Goal: Navigation & Orientation: Find specific page/section

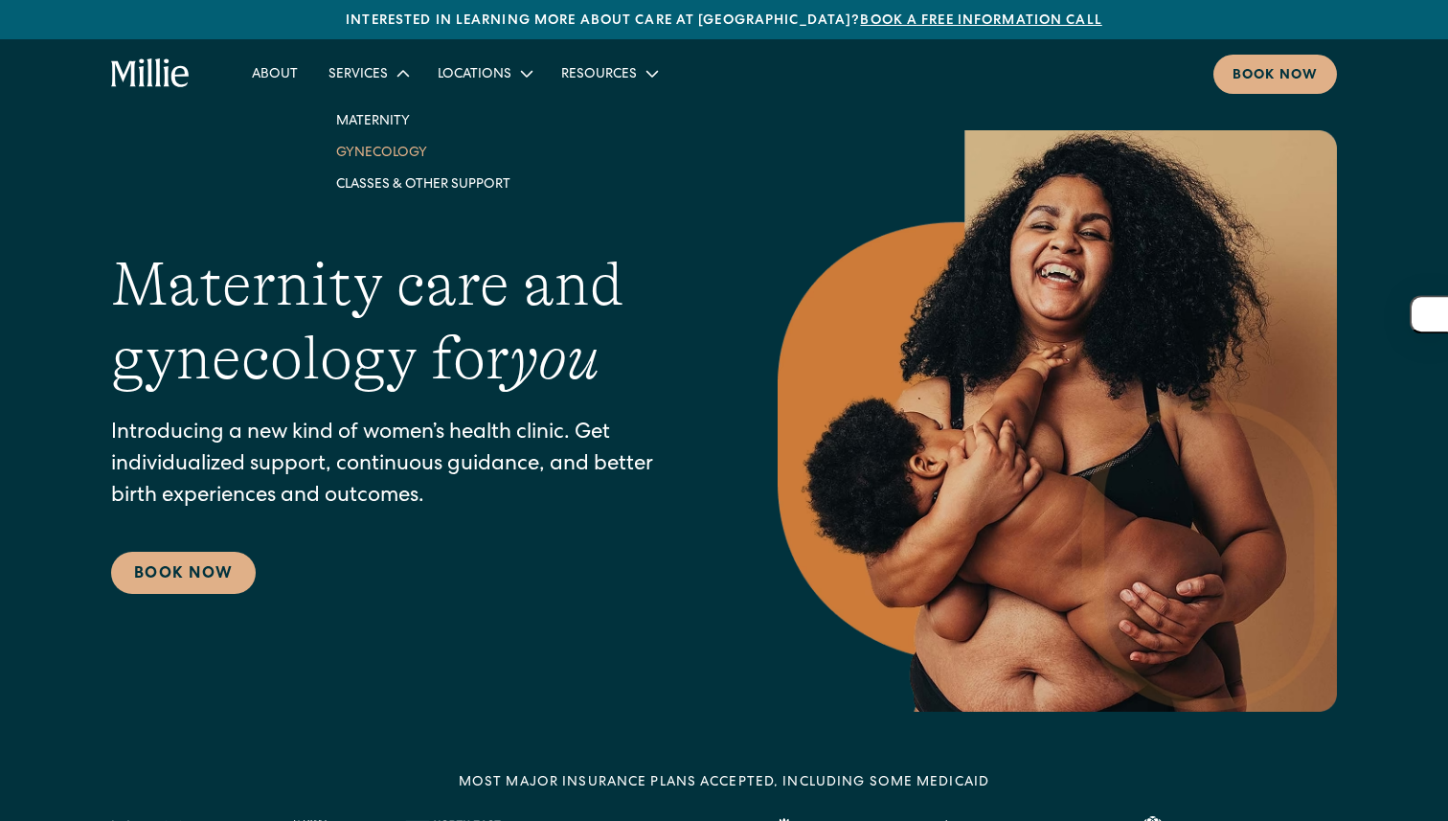
click at [369, 154] on link "Gynecology" at bounding box center [423, 152] width 205 height 32
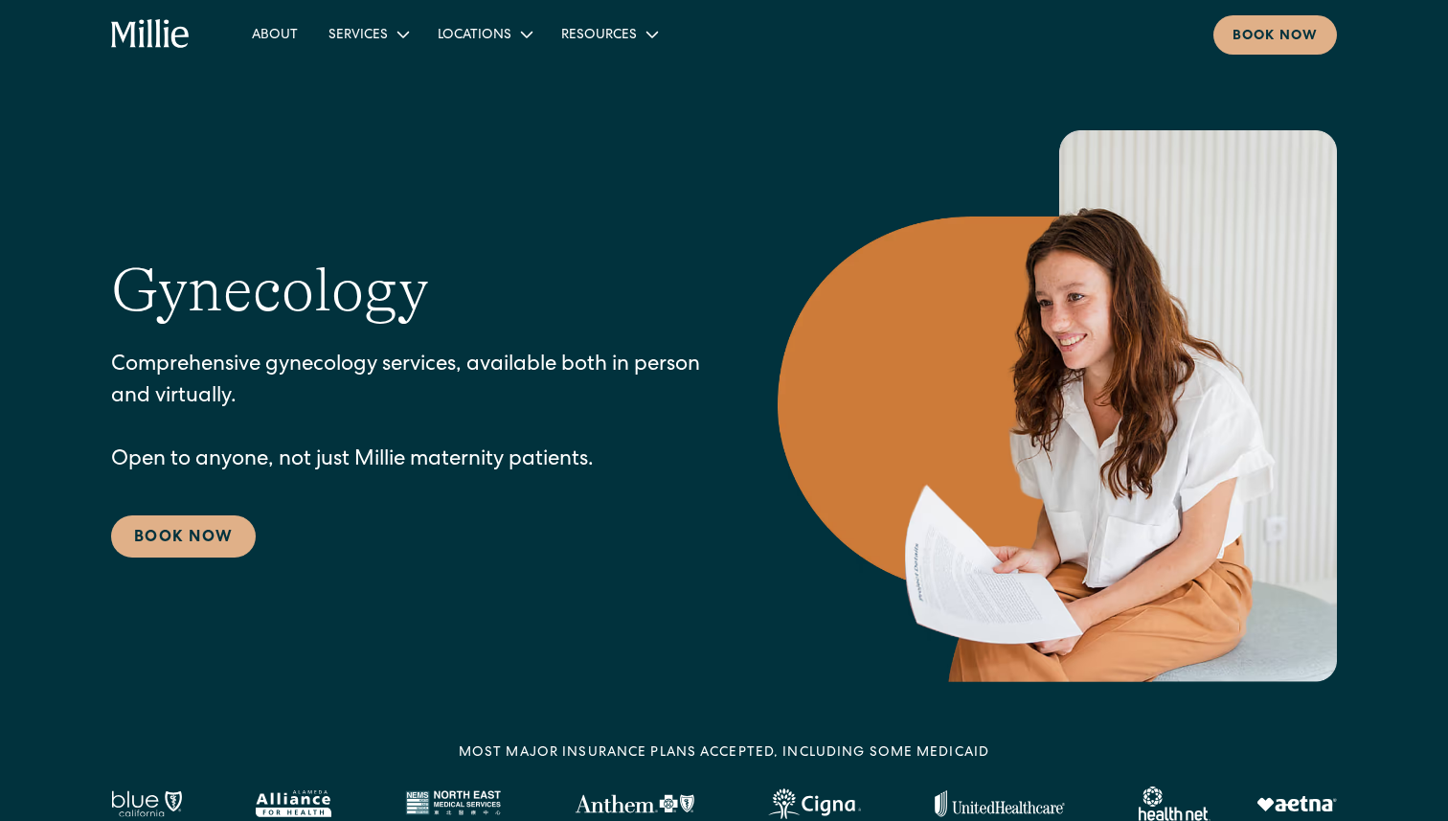
click at [148, 32] on icon "home" at bounding box center [150, 34] width 79 height 31
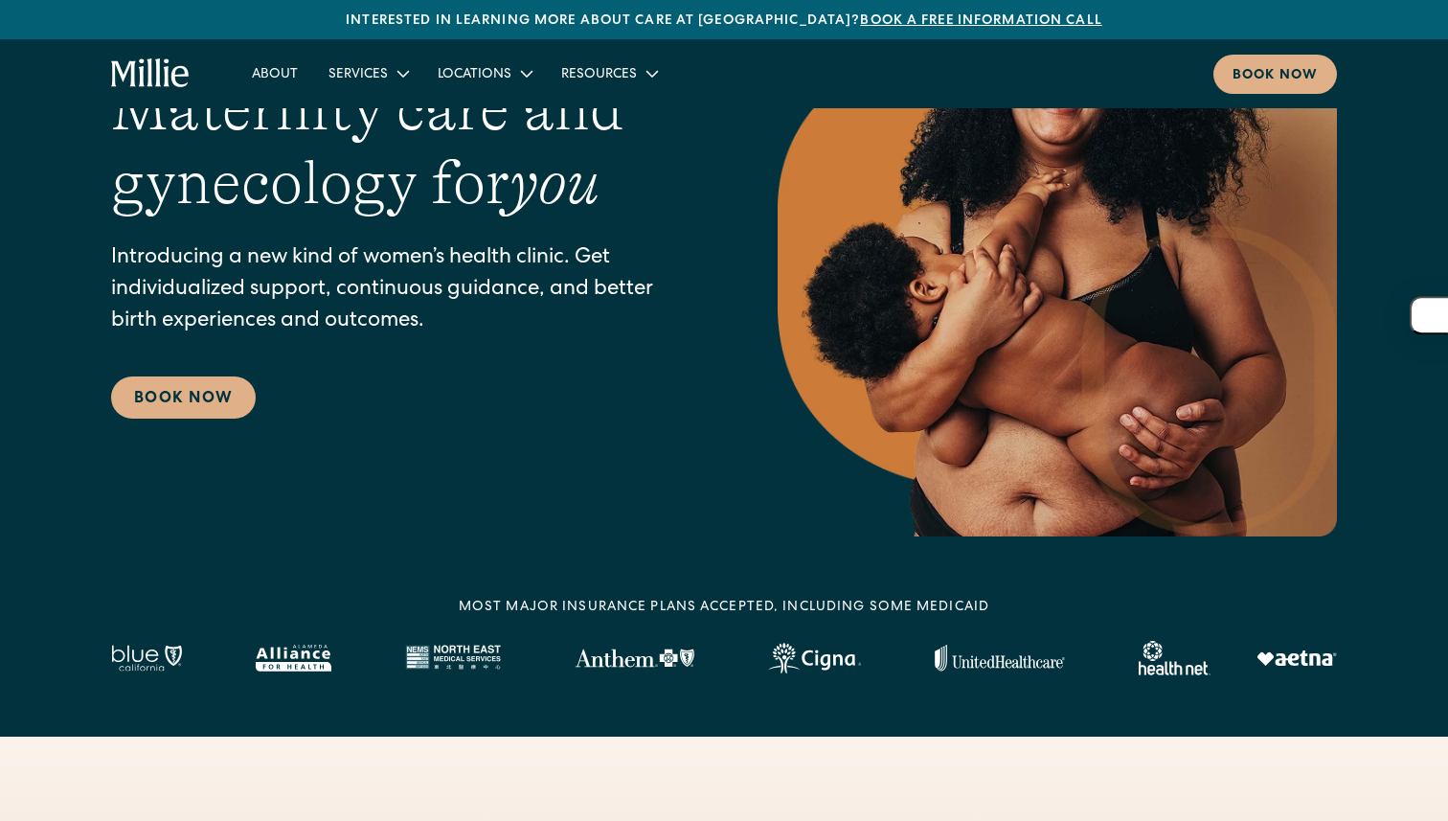
scroll to position [73, 0]
